Goal: Communication & Community: Answer question/provide support

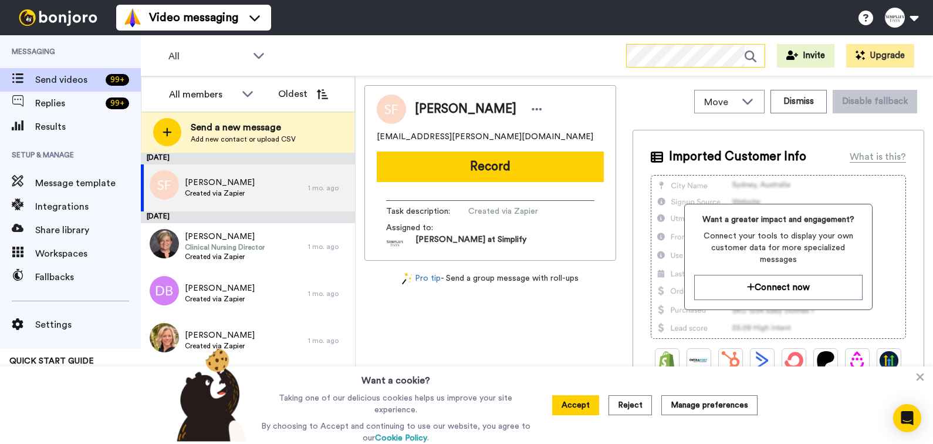
click at [750, 52] on icon at bounding box center [755, 56] width 20 height 23
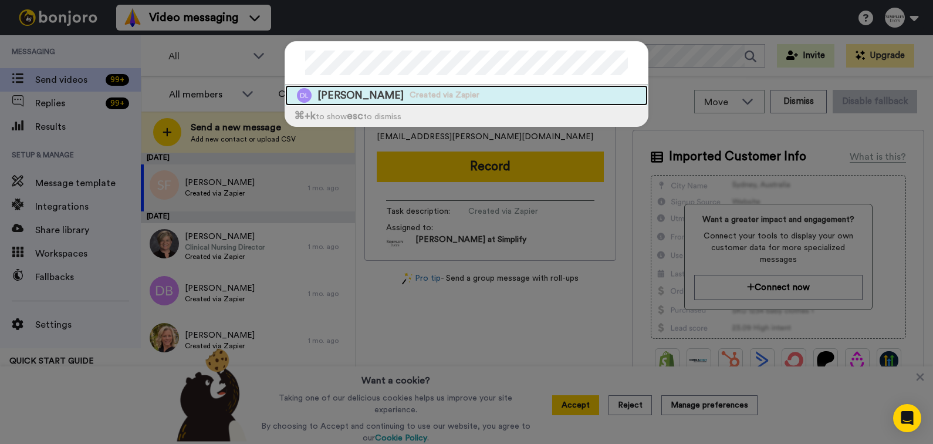
click at [368, 93] on span "Debra Lambert" at bounding box center [360, 95] width 86 height 15
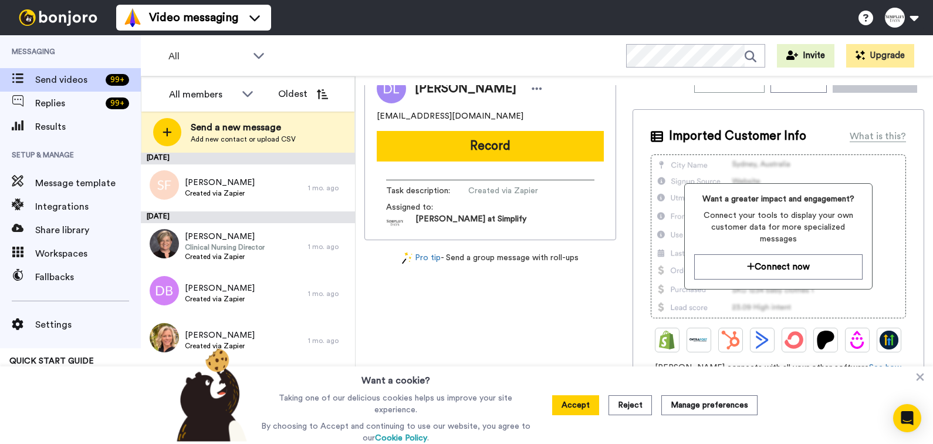
scroll to position [26, 0]
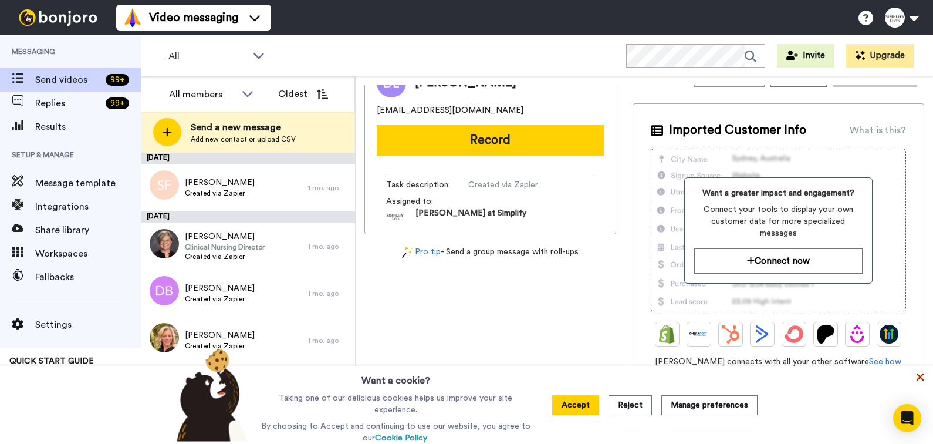
click at [920, 378] on icon at bounding box center [921, 377] width 8 height 8
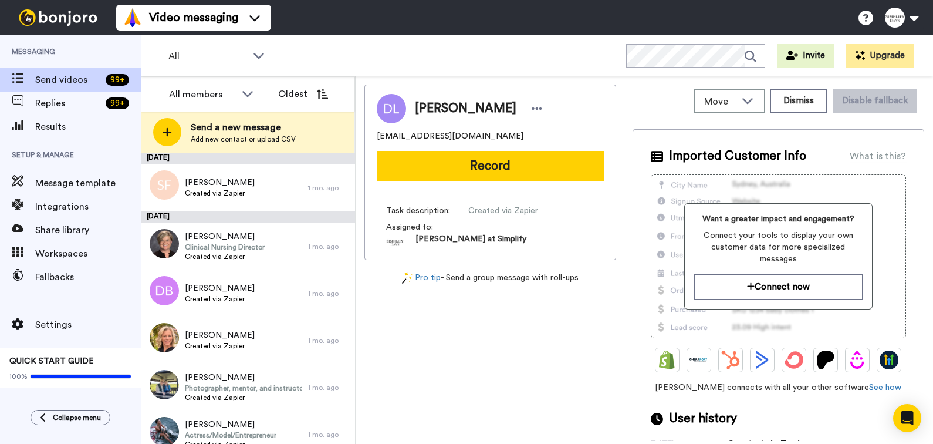
scroll to position [0, 0]
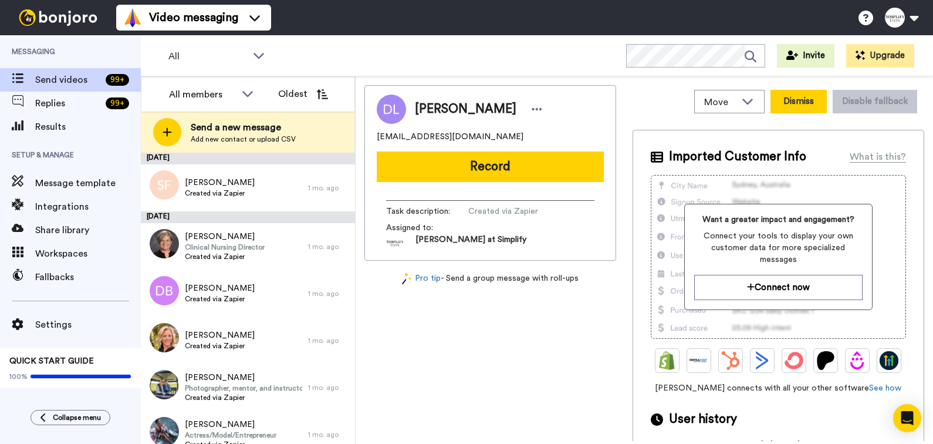
click at [793, 100] on button "Dismiss" at bounding box center [799, 101] width 56 height 23
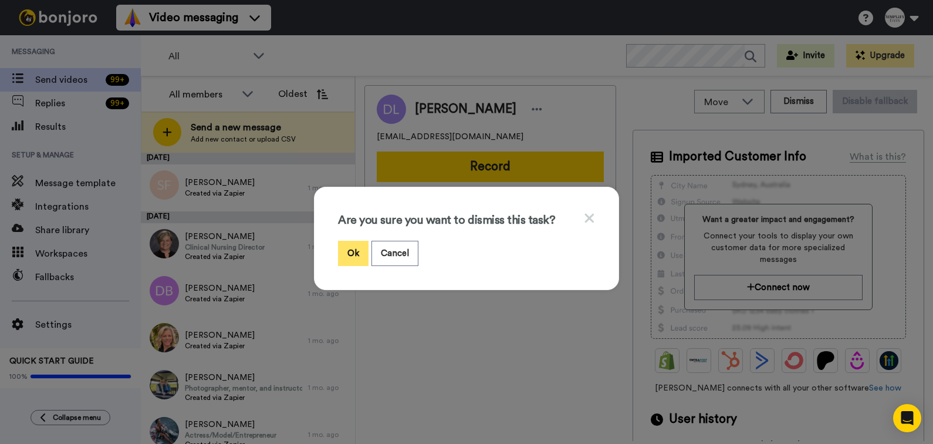
click at [350, 252] on button "Ok" at bounding box center [353, 253] width 31 height 25
